Goal: Task Accomplishment & Management: Manage account settings

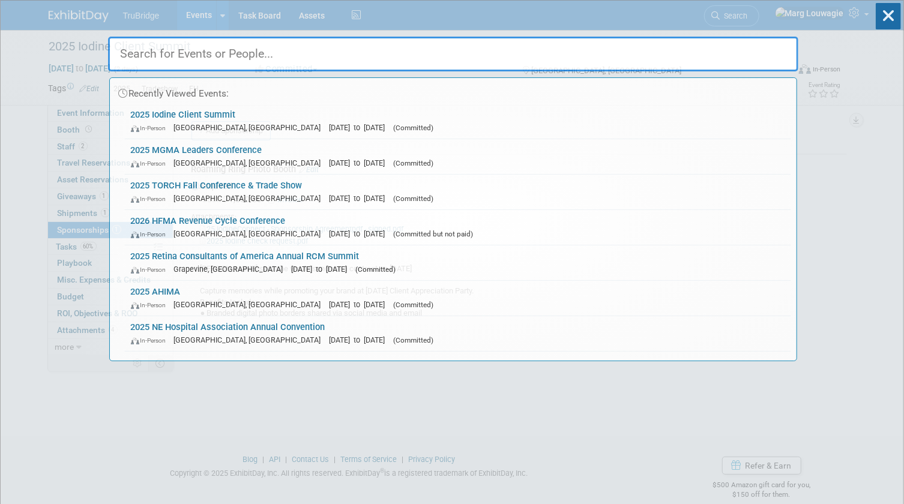
click at [740, 55] on input "text" at bounding box center [453, 54] width 691 height 35
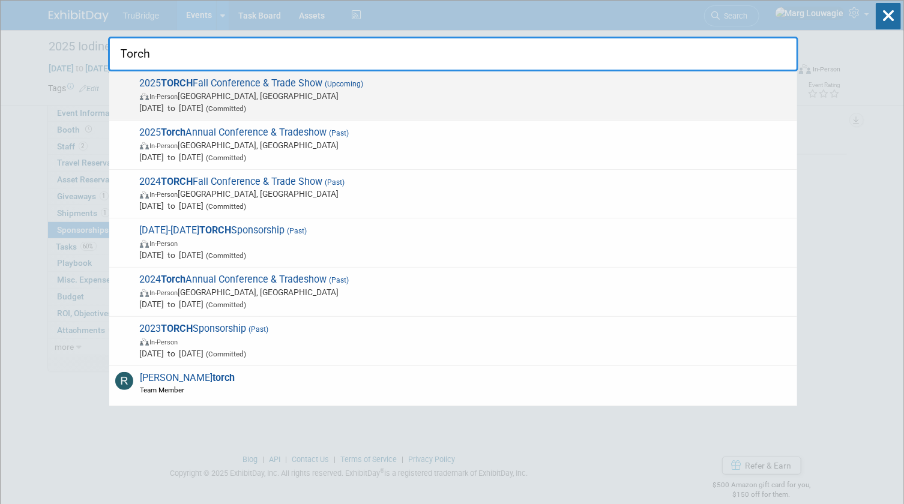
type input "Torch"
click at [297, 90] on span "In-Person Austin, TX" at bounding box center [466, 96] width 652 height 12
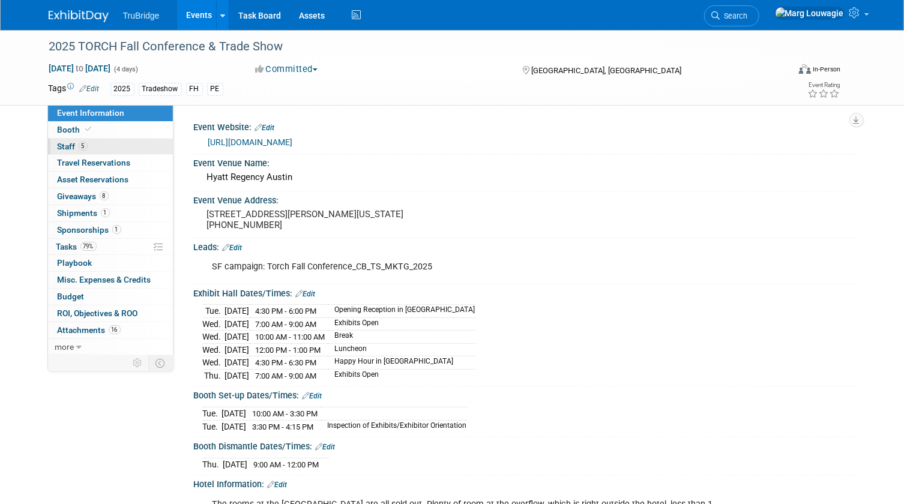
click at [136, 142] on link "5 Staff 5" at bounding box center [110, 147] width 125 height 16
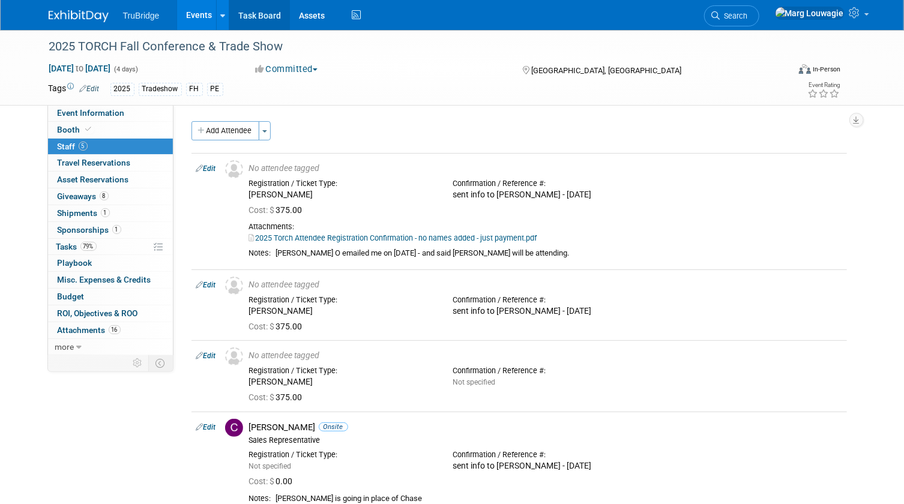
click at [260, 12] on link "Task Board" at bounding box center [259, 15] width 61 height 30
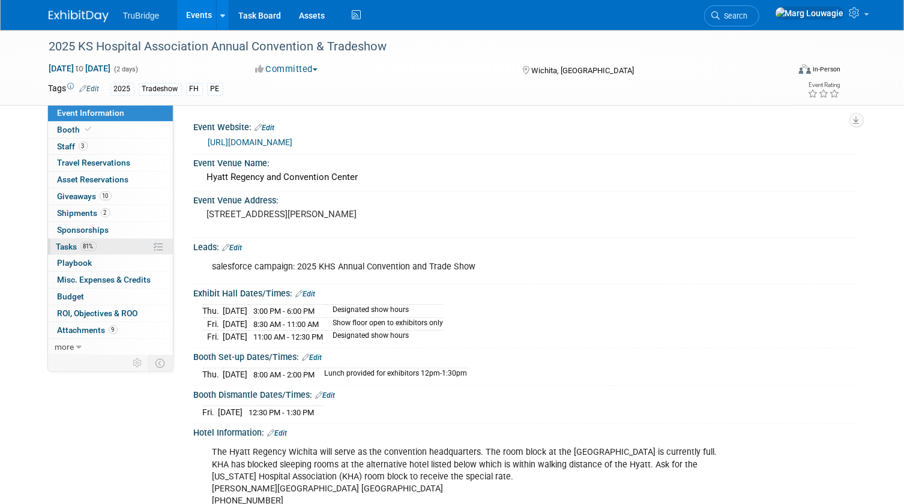
click at [74, 247] on span "Tasks 81%" at bounding box center [76, 247] width 40 height 10
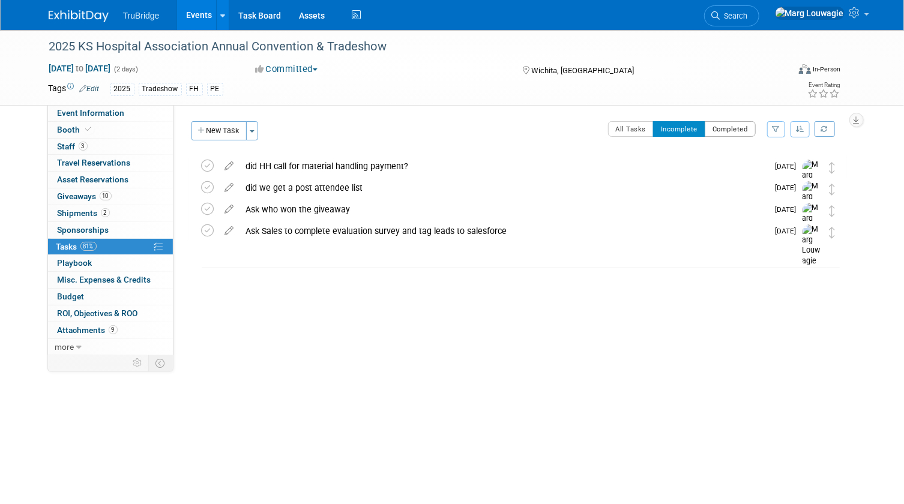
click at [733, 133] on button "Completed" at bounding box center [730, 129] width 51 height 16
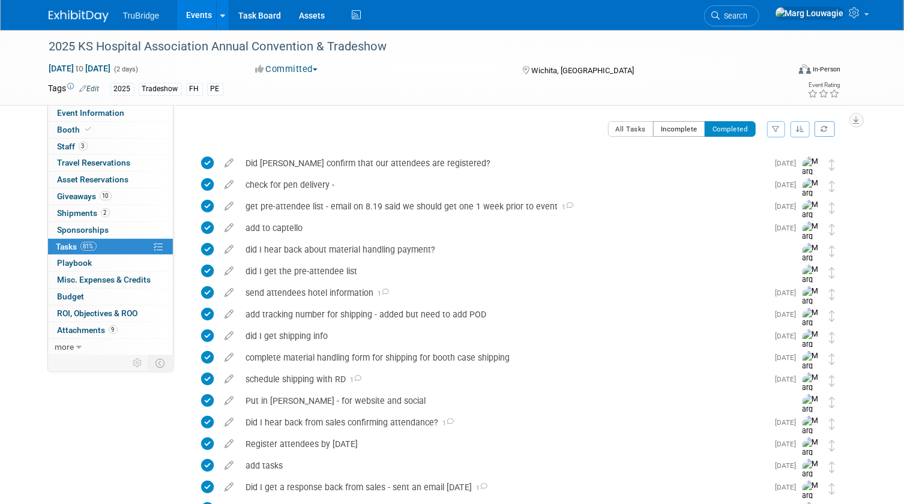
click at [681, 126] on button "Incomplete" at bounding box center [679, 129] width 52 height 16
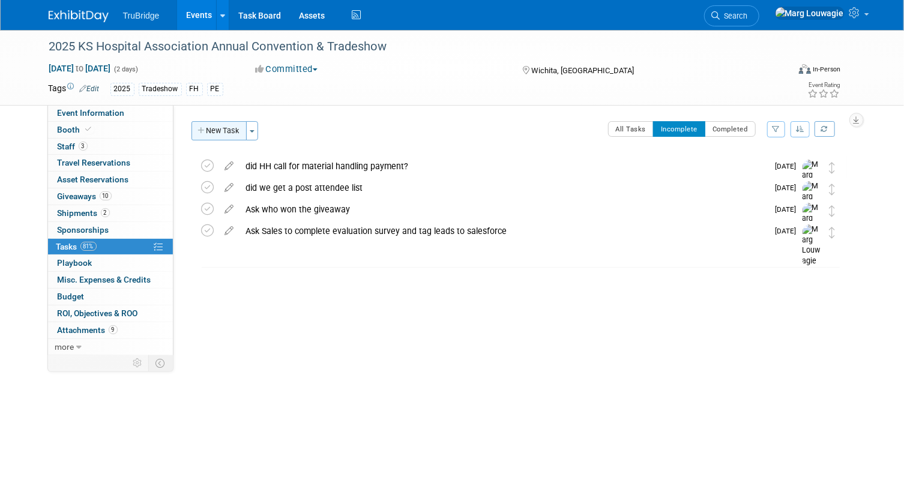
click at [222, 130] on button "New Task" at bounding box center [219, 130] width 55 height 19
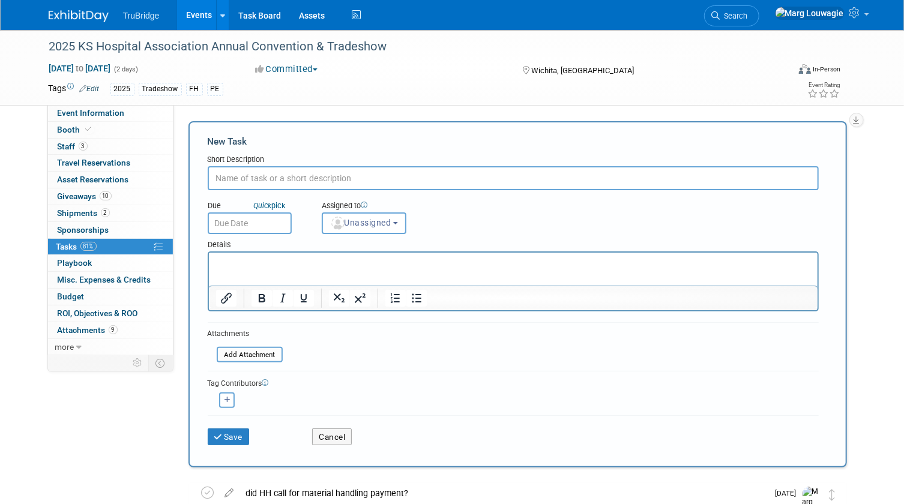
click at [264, 174] on input "text" at bounding box center [513, 178] width 611 height 24
type input "send attendees info"
click at [346, 219] on span "Unassigned" at bounding box center [360, 223] width 61 height 10
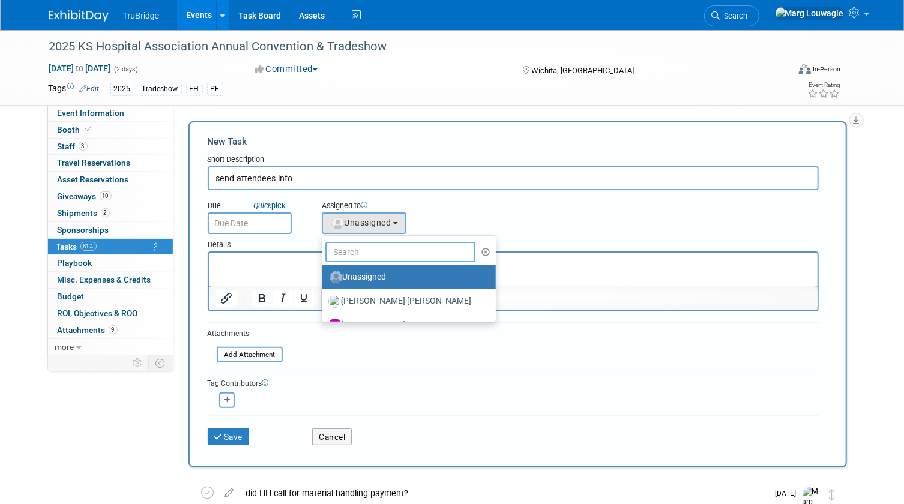
click at [363, 247] on input "text" at bounding box center [400, 252] width 151 height 20
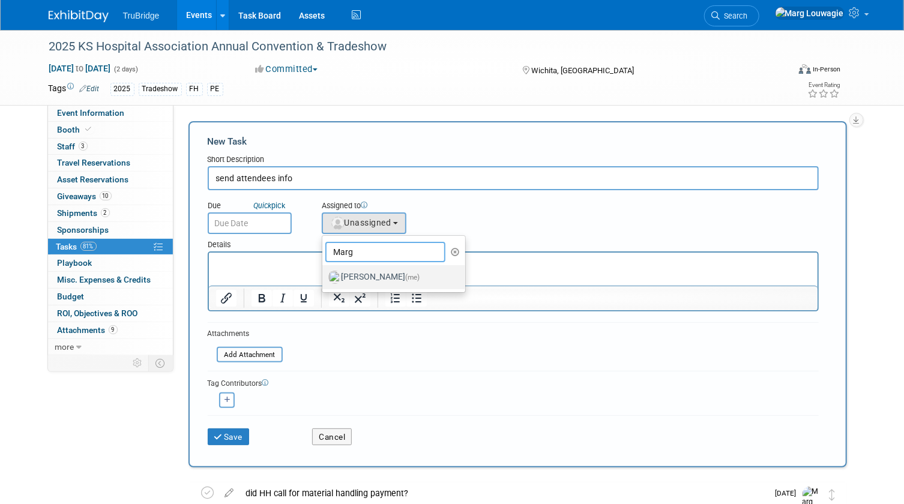
type input "Marg"
click at [378, 273] on label "[PERSON_NAME] (me)" at bounding box center [391, 277] width 126 height 19
click at [324, 273] on input "[PERSON_NAME] (me)" at bounding box center [320, 276] width 8 height 8
select select "0abee163-1570-438d-a0ea-e9129f2ffbd7"
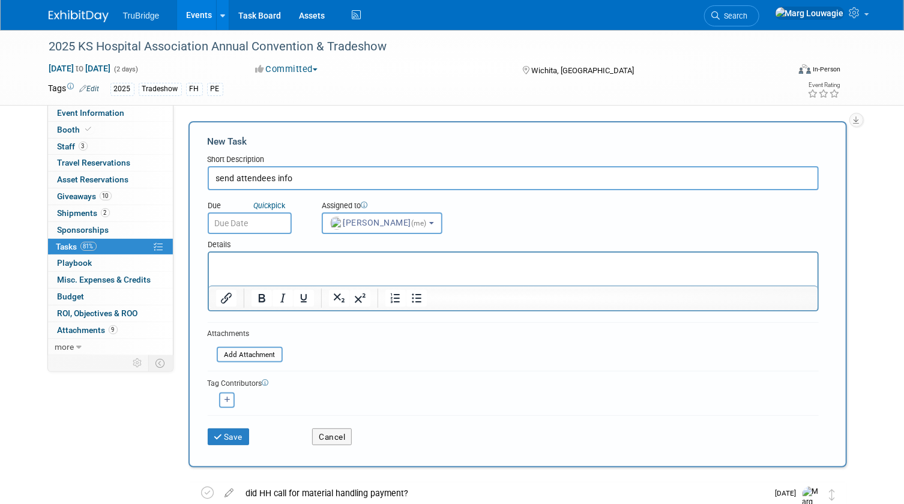
click at [307, 177] on input "send attendees info" at bounding box center [513, 178] width 611 height 24
type input "send attendees info before show"
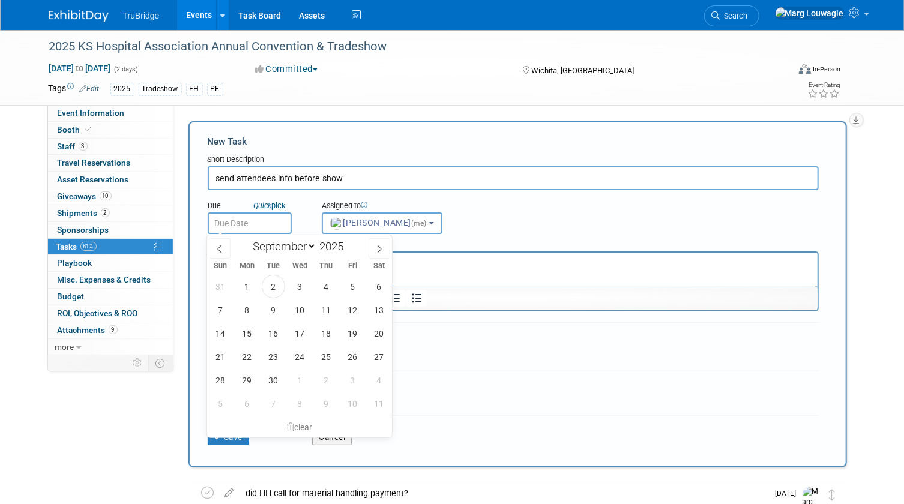
click at [252, 217] on input "text" at bounding box center [250, 224] width 84 height 22
click at [268, 285] on span "2" at bounding box center [273, 286] width 23 height 23
type input "[DATE]"
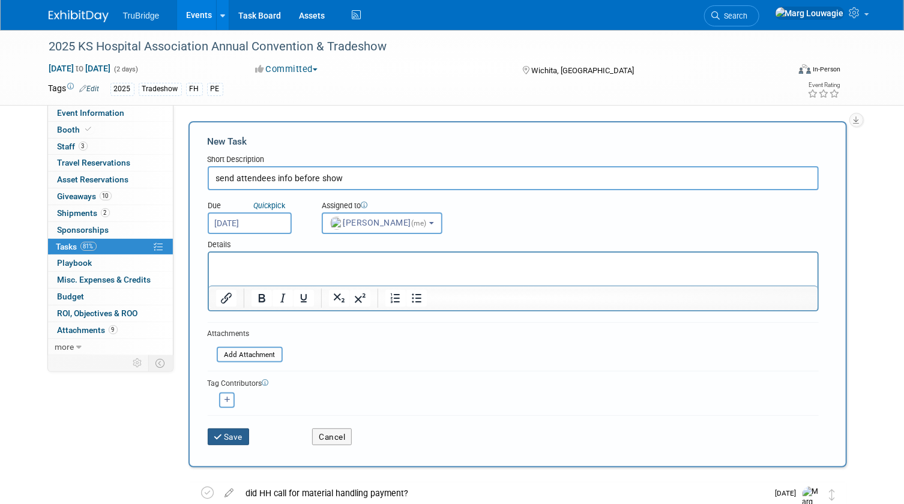
click at [232, 438] on button "Save" at bounding box center [229, 437] width 42 height 17
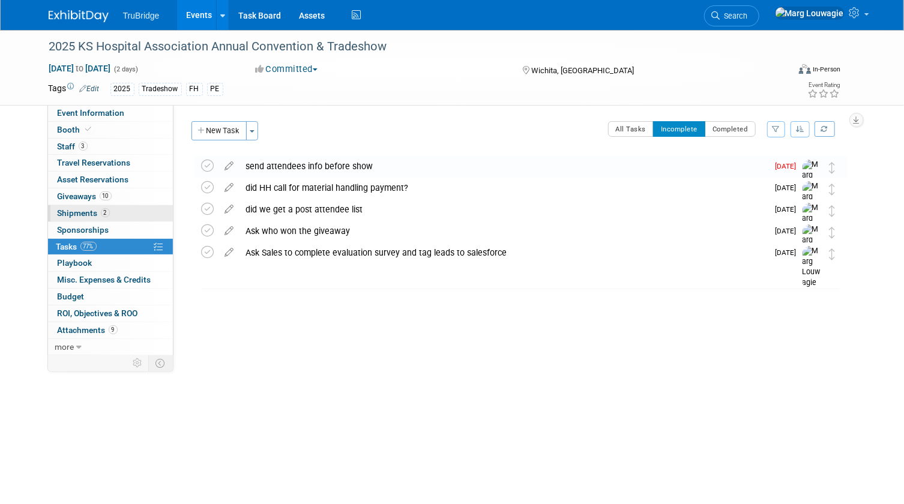
click at [87, 214] on span "Shipments 2" at bounding box center [84, 213] width 52 height 10
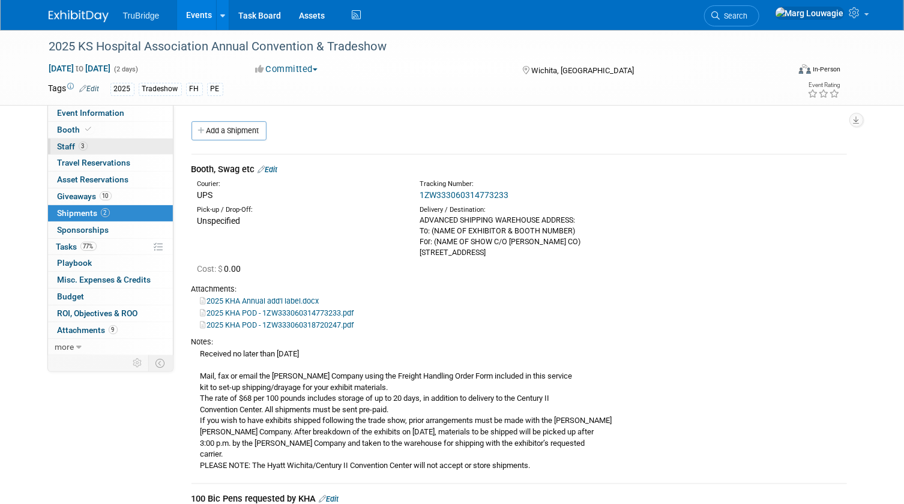
click at [120, 149] on link "3 Staff 3" at bounding box center [110, 147] width 125 height 16
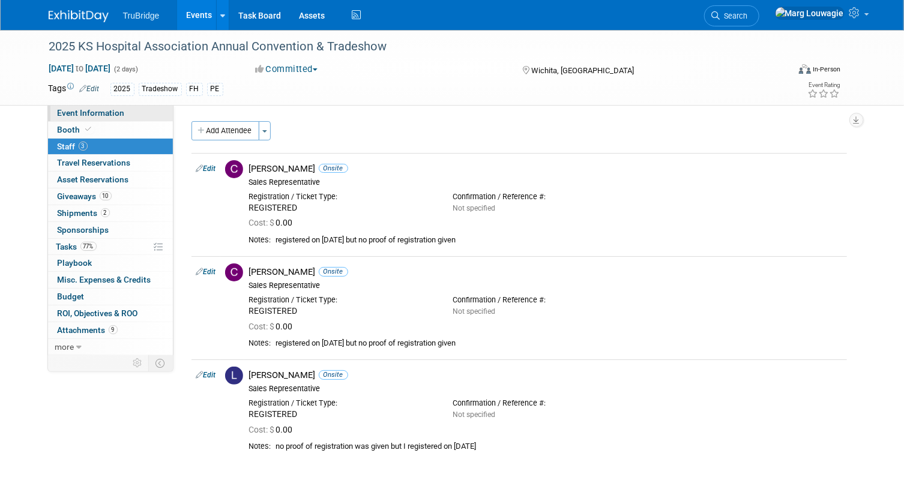
click at [127, 110] on link "Event Information" at bounding box center [110, 113] width 125 height 16
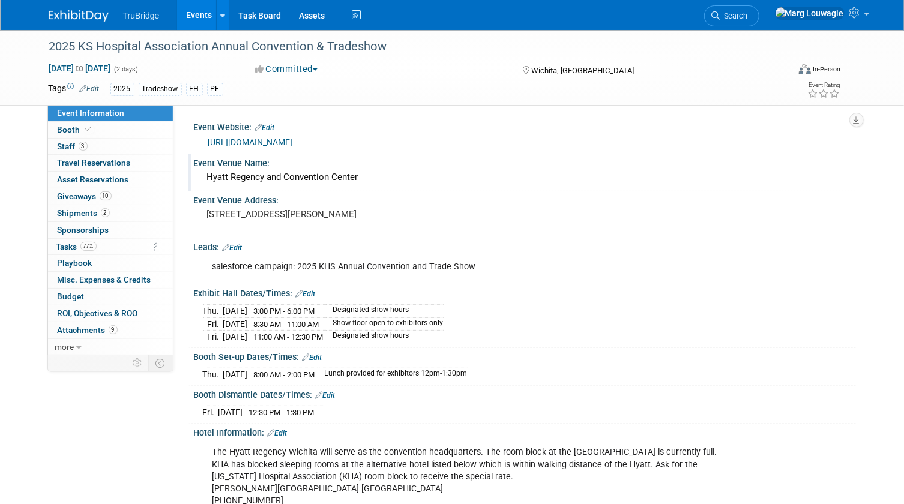
drag, startPoint x: 204, startPoint y: 174, endPoint x: 366, endPoint y: 174, distance: 161.5
click at [366, 174] on div "Hyatt Regency and Convention Center" at bounding box center [525, 177] width 644 height 19
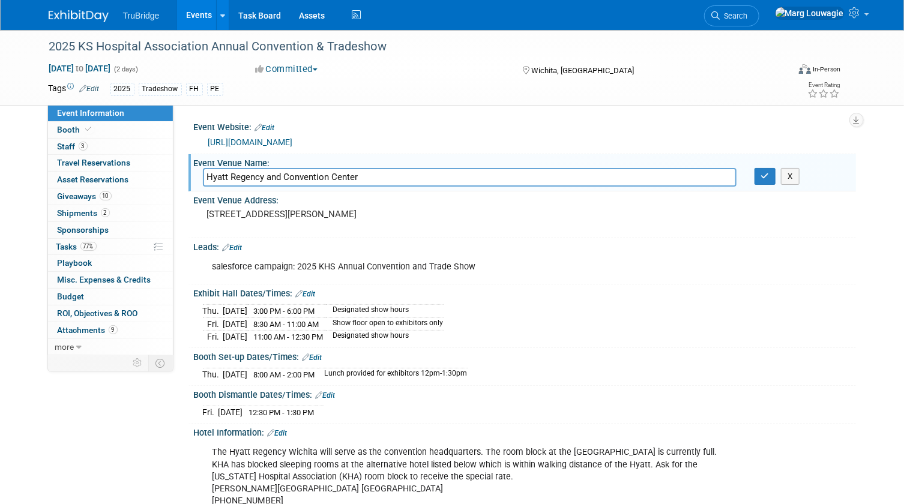
click at [366, 174] on input "Hyatt Regency and Convention Center" at bounding box center [470, 177] width 534 height 19
drag, startPoint x: 363, startPoint y: 175, endPoint x: 186, endPoint y: 175, distance: 176.6
click at [186, 175] on div "Event Website: Edit [URL][DOMAIN_NAME] Event Venue Name: [GEOGRAPHIC_DATA] X" at bounding box center [515, 230] width 683 height 250
click at [761, 178] on icon "button" at bounding box center [765, 176] width 8 height 8
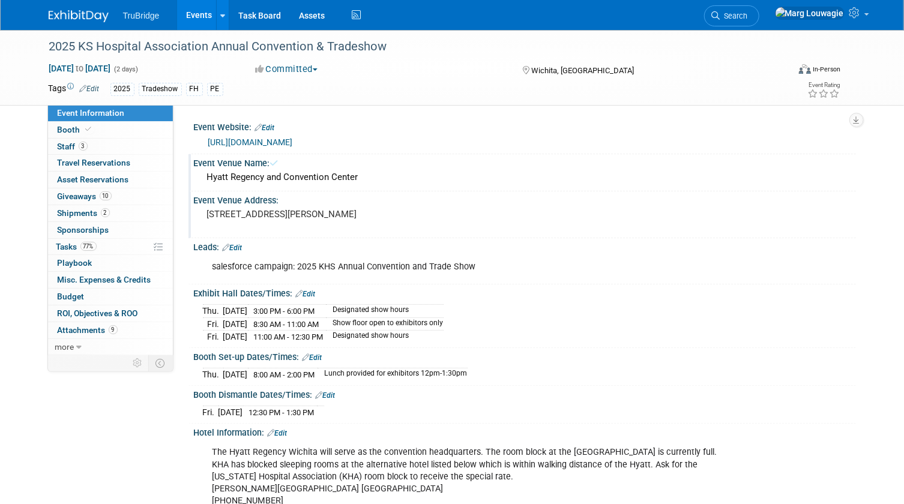
drag, startPoint x: 207, startPoint y: 211, endPoint x: 291, endPoint y: 224, distance: 85.0
click at [291, 220] on pre "[STREET_ADDRESS][PERSON_NAME]" at bounding box center [332, 214] width 250 height 11
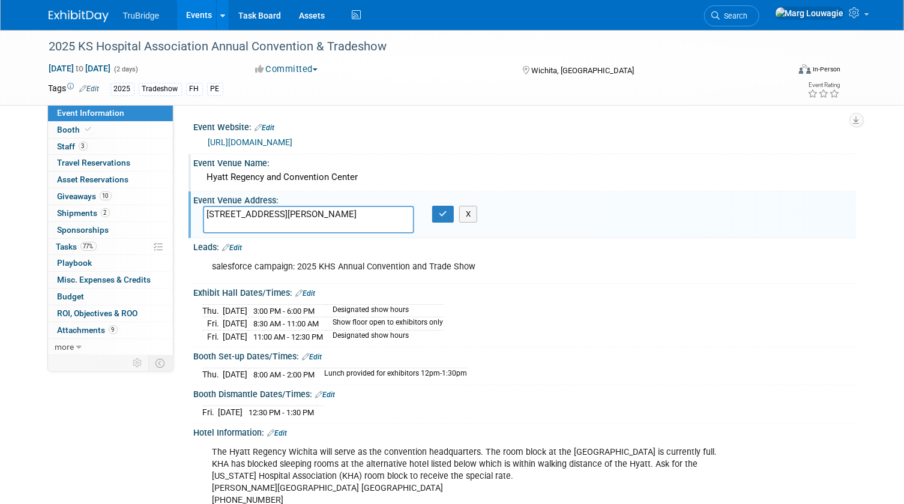
drag, startPoint x: 205, startPoint y: 213, endPoint x: 292, endPoint y: 225, distance: 87.9
click at [292, 225] on textarea "[STREET_ADDRESS][PERSON_NAME]" at bounding box center [309, 220] width 212 height 28
click at [443, 213] on icon "button" at bounding box center [443, 214] width 8 height 8
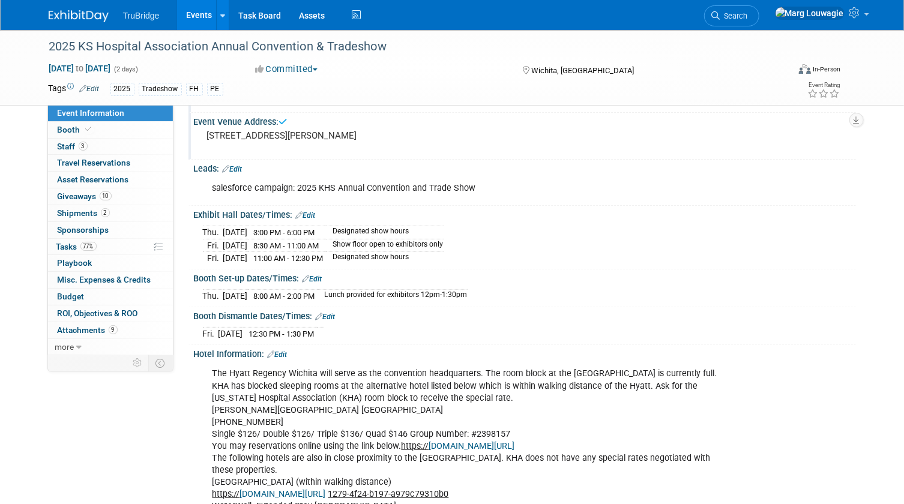
scroll to position [109, 0]
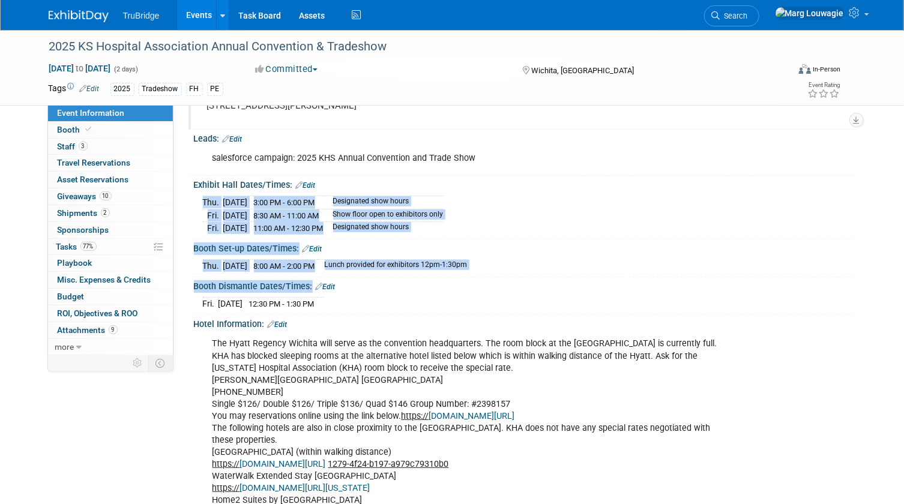
drag, startPoint x: 211, startPoint y: 202, endPoint x: 507, endPoint y: 299, distance: 311.5
click at [81, 212] on span "Shipments 2" at bounding box center [84, 213] width 52 height 10
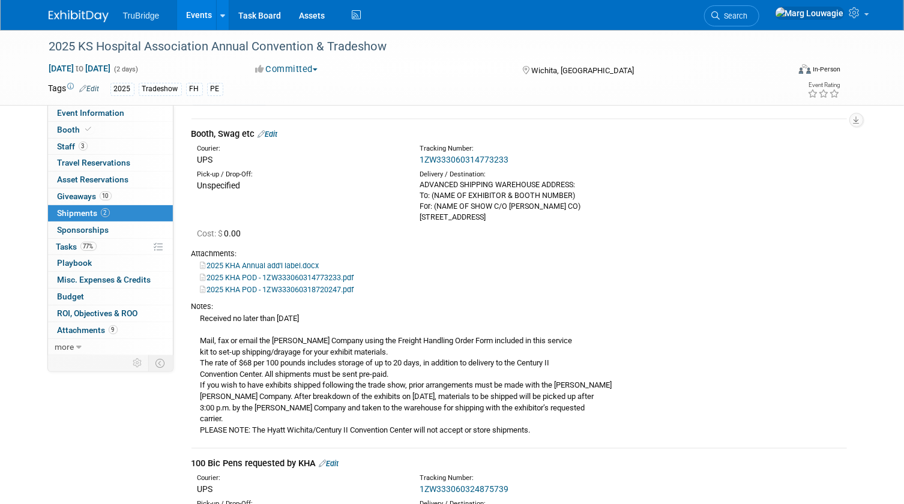
scroll to position [54, 0]
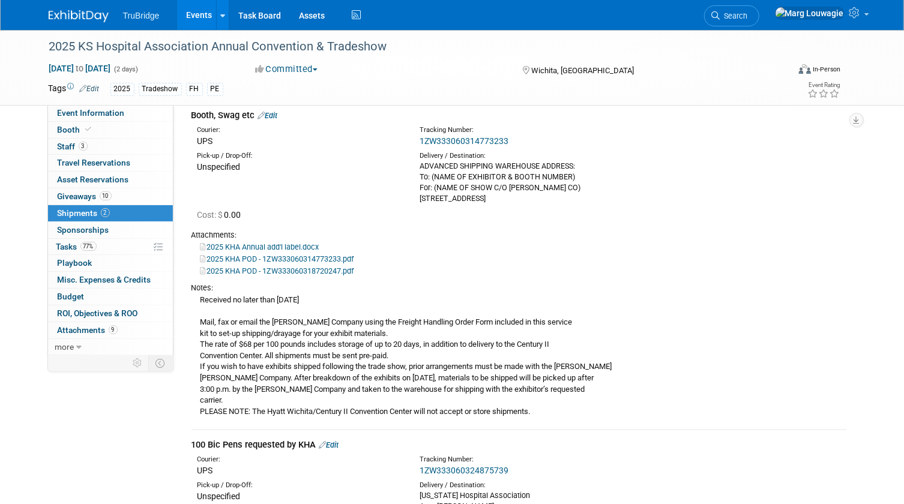
click at [485, 138] on link "1ZW333060314773233" at bounding box center [464, 141] width 89 height 10
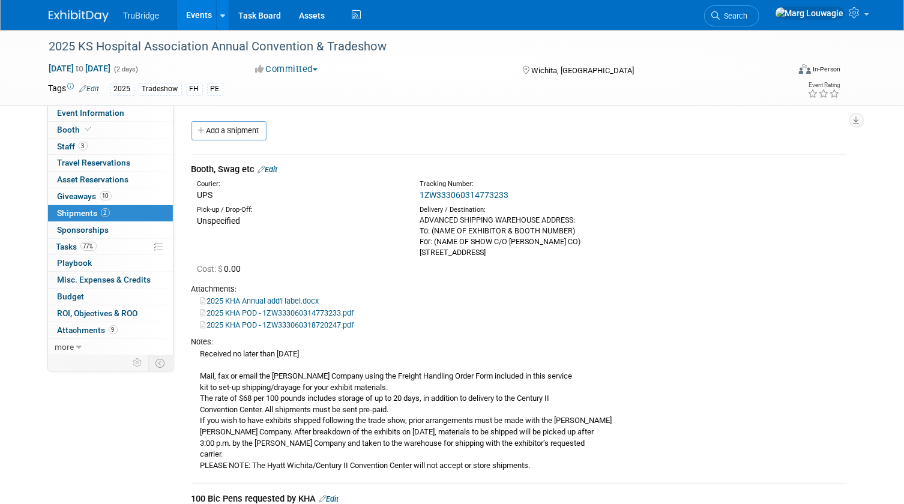
click at [276, 169] on link "Edit" at bounding box center [268, 169] width 20 height 9
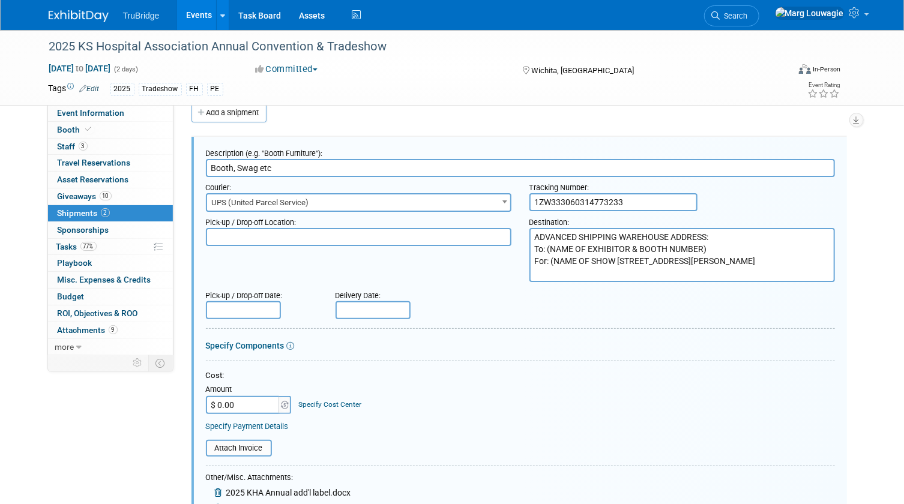
click at [382, 312] on input "text" at bounding box center [373, 310] width 75 height 18
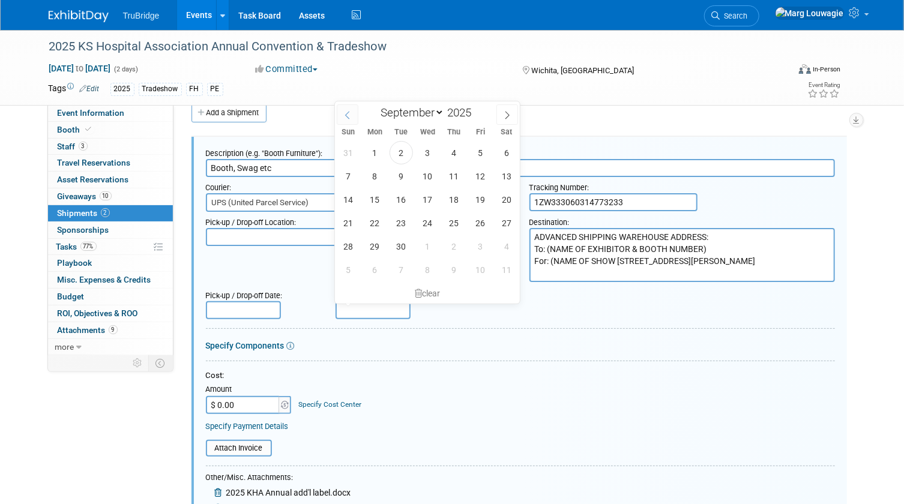
click at [357, 115] on span at bounding box center [348, 114] width 22 height 20
select select "7"
drag, startPoint x: 435, startPoint y: 198, endPoint x: 485, endPoint y: 264, distance: 81.9
click at [435, 198] on span "13" at bounding box center [427, 199] width 23 height 23
type input "[DATE]"
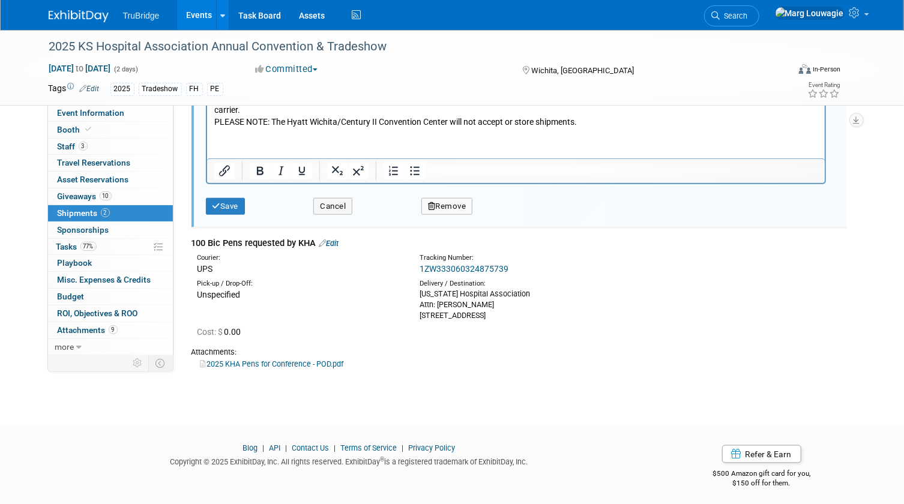
scroll to position [648, 0]
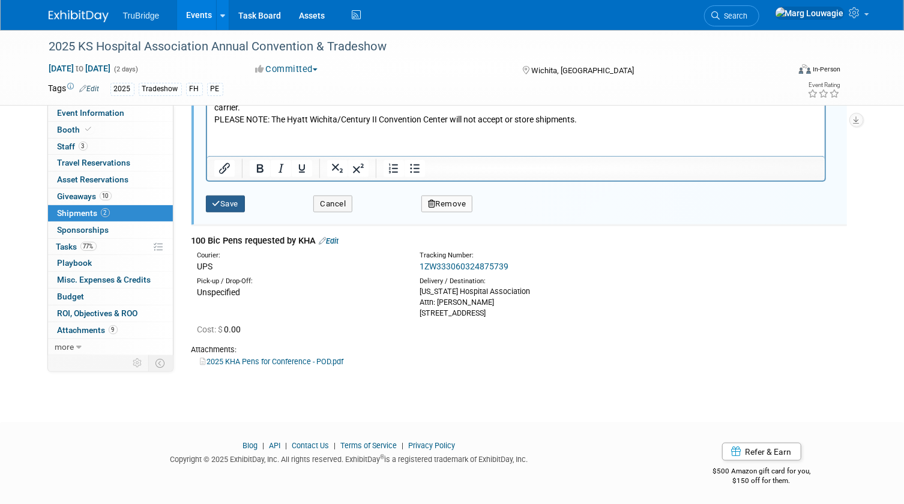
click at [234, 201] on button "Save" at bounding box center [226, 204] width 40 height 17
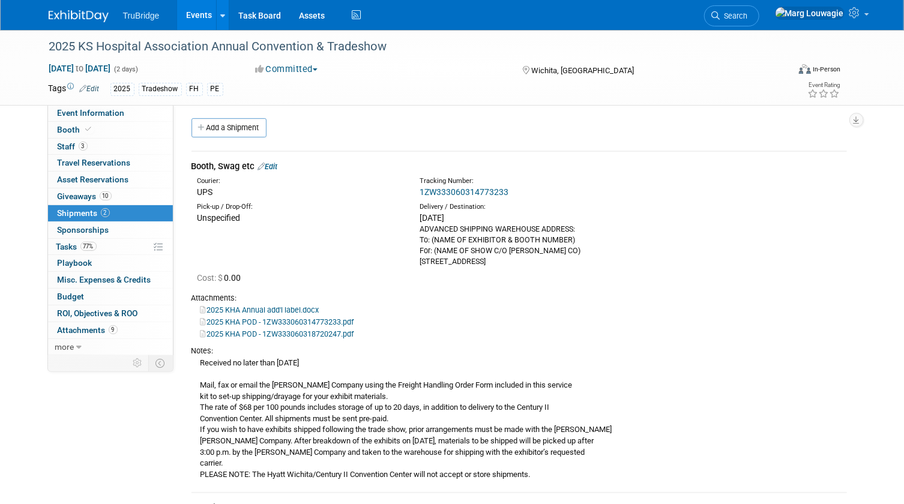
scroll to position [0, 0]
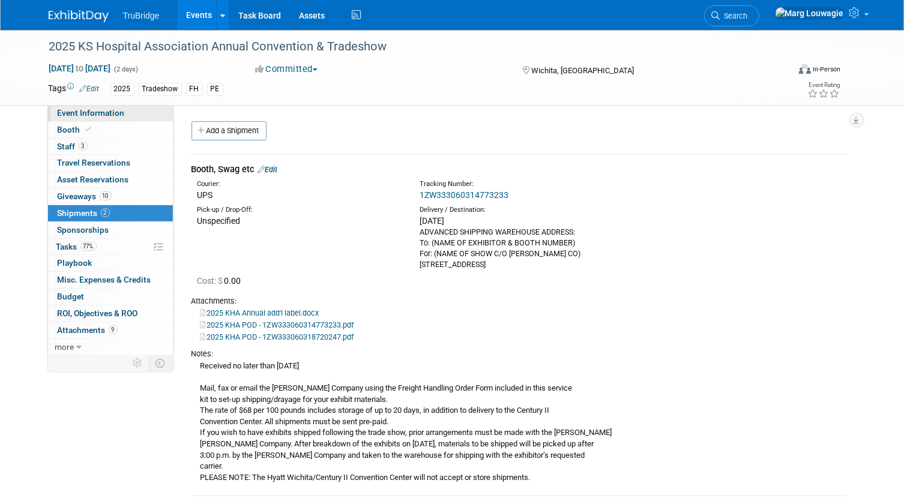
click at [145, 111] on link "Event Information" at bounding box center [110, 113] width 125 height 16
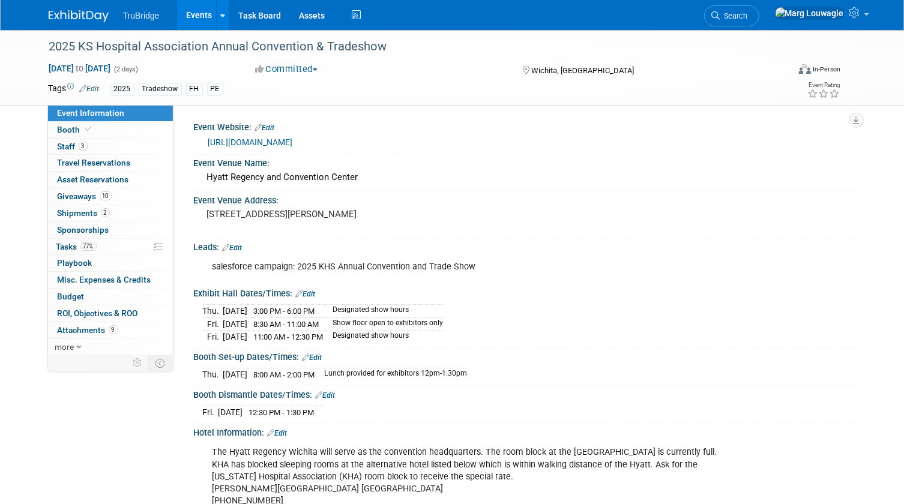
click at [297, 266] on div "salesforce campaign: 2025 KHS Annual Convention and Trade Show" at bounding box center [466, 267] width 524 height 24
drag, startPoint x: 297, startPoint y: 266, endPoint x: 471, endPoint y: 265, distance: 174.2
click at [471, 265] on div "salesforce campaign: 2025 KHS Annual Convention and Trade Show" at bounding box center [466, 267] width 524 height 24
copy div "2025 KHS Annual Convention and Trade Show"
click at [548, 274] on div "salesforce campaign: 2025 KHS Annual Convention and Trade Show" at bounding box center [466, 267] width 524 height 24
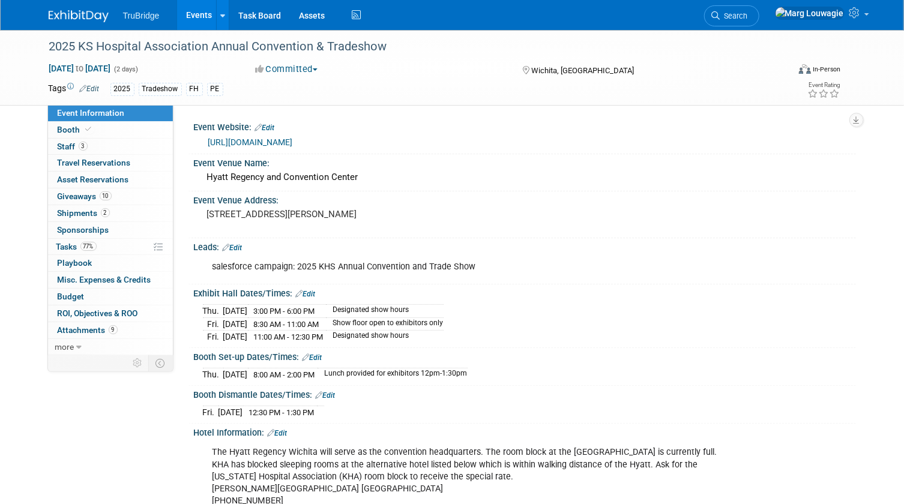
click at [243, 246] on link "Edit" at bounding box center [233, 248] width 20 height 8
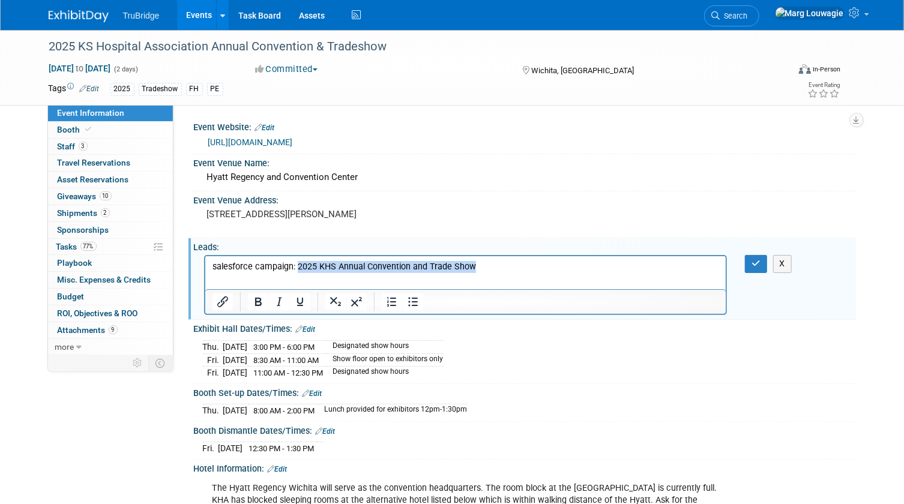
drag, startPoint x: 295, startPoint y: 265, endPoint x: 471, endPoint y: 267, distance: 175.4
click at [471, 267] on p "salesforce campaign: 2025 KHS Annual Convention and Trade Show" at bounding box center [465, 267] width 507 height 12
click at [761, 261] on button "button" at bounding box center [756, 263] width 22 height 17
